Goal: Check status: Check status

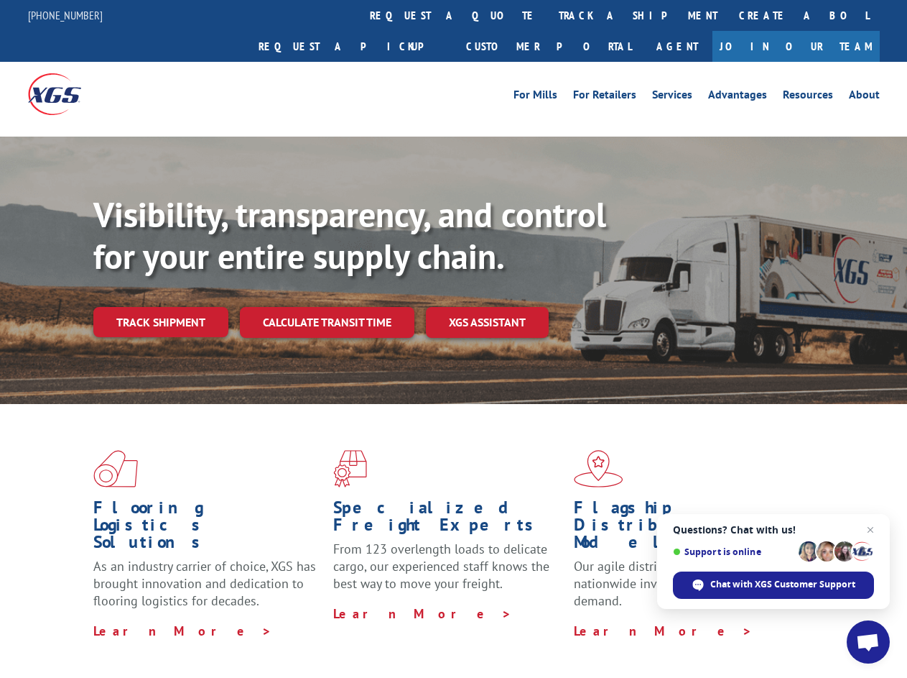
click at [453, 338] on div "Visibility, transparency, and control for your entire supply chain. Track shipm…" at bounding box center [500, 294] width 814 height 200
click at [548, 15] on link "track a shipment" at bounding box center [638, 15] width 180 height 31
click at [0, 0] on div "Track Shipment Enter your information below to track your shipment(s). Select c…" at bounding box center [0, 0] width 0 height 0
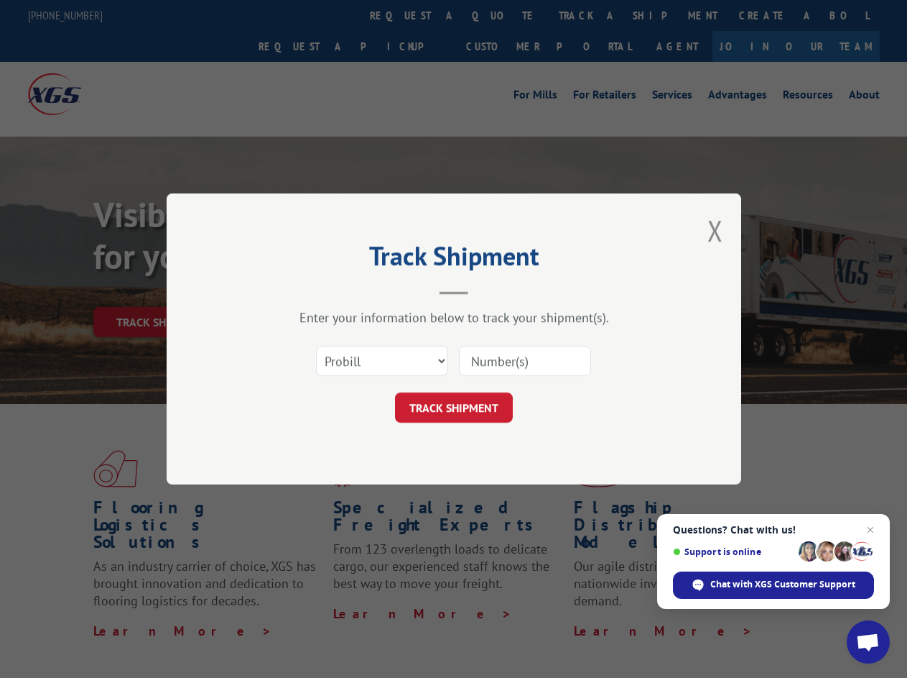
click at [591, 15] on div "Track Shipment Enter your information below to track your shipment(s). Select c…" at bounding box center [453, 339] width 907 height 678
click at [160, 290] on div "Track Shipment Enter your information below to track your shipment(s). Select c…" at bounding box center [453, 339] width 907 height 678
click at [326, 290] on header "Track Shipment" at bounding box center [454, 270] width 431 height 49
click at [488, 290] on header "Track Shipment" at bounding box center [454, 270] width 431 height 49
click at [869, 642] on span "Open chat" at bounding box center [868, 643] width 24 height 20
